Goal: Find specific page/section: Find specific page/section

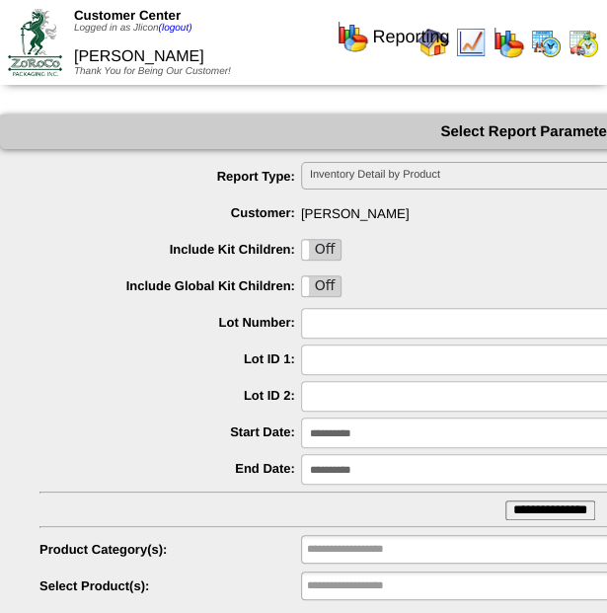
click at [549, 39] on div "Reporting" at bounding box center [393, 30] width 342 height 54
click at [543, 45] on div "Reporting" at bounding box center [393, 30] width 342 height 54
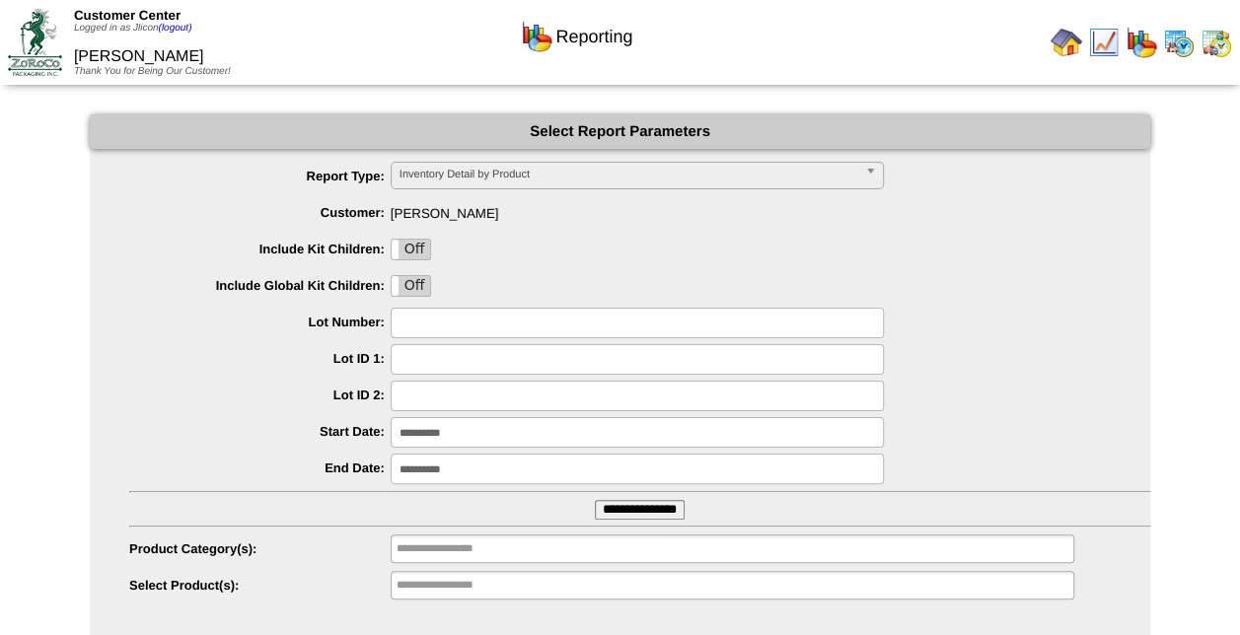
click at [606, 41] on img at bounding box center [1179, 43] width 32 height 32
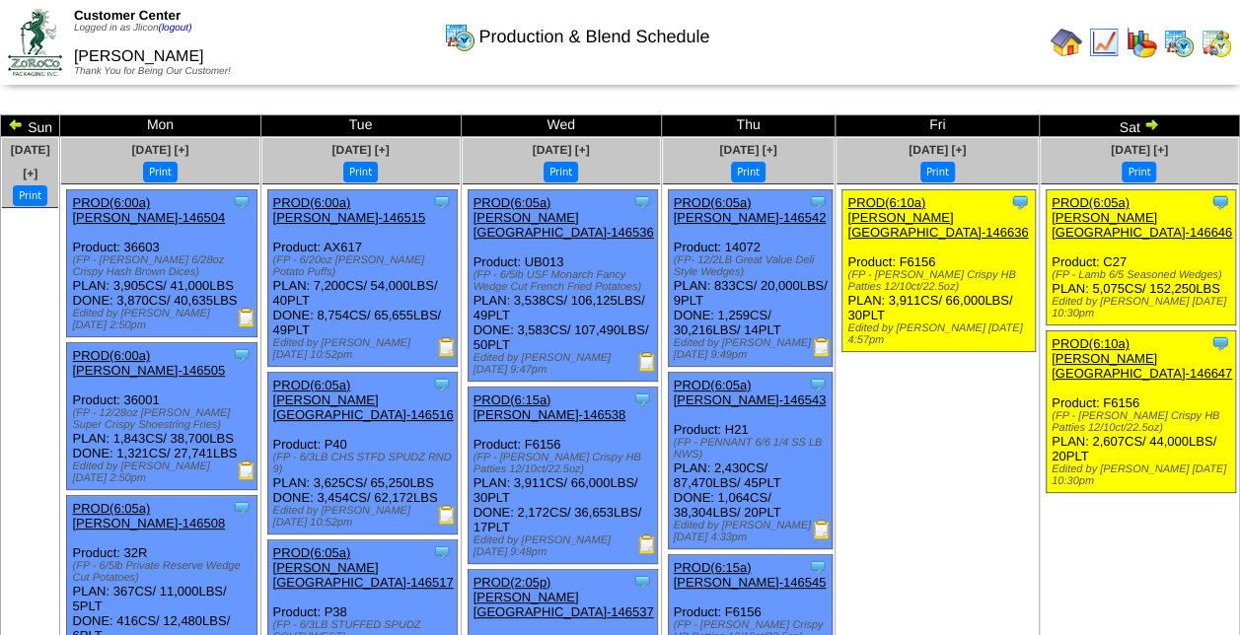
click at [983, 39] on div at bounding box center [931, 42] width 614 height 39
click at [876, 39] on div "Production & Blend Schedule" at bounding box center [576, 30] width 709 height 54
click at [957, 67] on td at bounding box center [931, 42] width 618 height 81
